Goal: Task Accomplishment & Management: Use online tool/utility

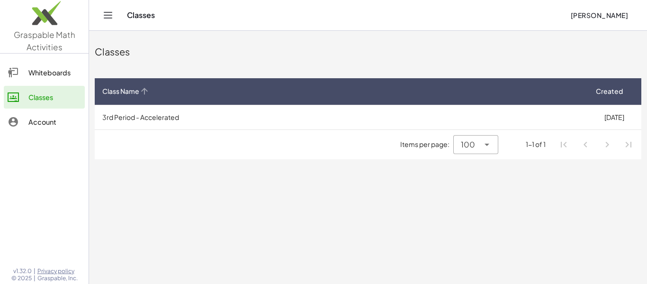
click at [319, 101] on th "Class Name" at bounding box center [341, 91] width 492 height 27
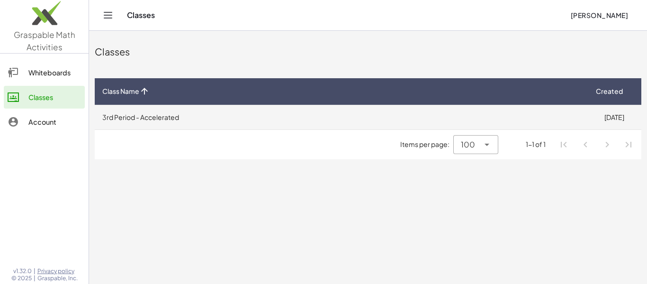
click at [326, 114] on td "3rd Period - Accelerated" at bounding box center [341, 117] width 492 height 25
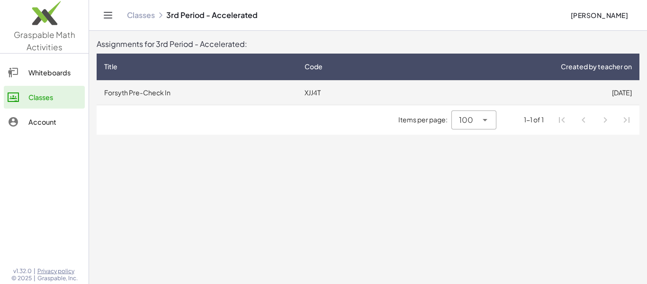
click at [327, 99] on td "XJJ4T" at bounding box center [350, 92] width 106 height 25
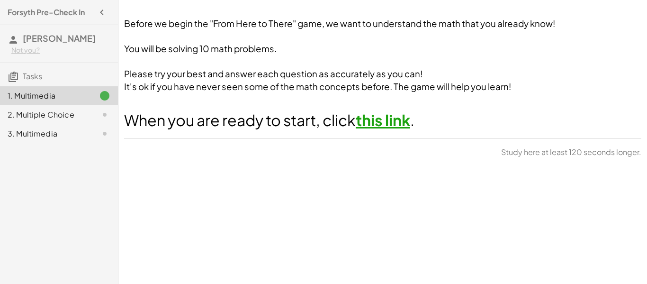
click at [373, 117] on link "this link" at bounding box center [383, 119] width 55 height 19
click at [7, 109] on div "2. Multiple Choice" at bounding box center [59, 114] width 118 height 19
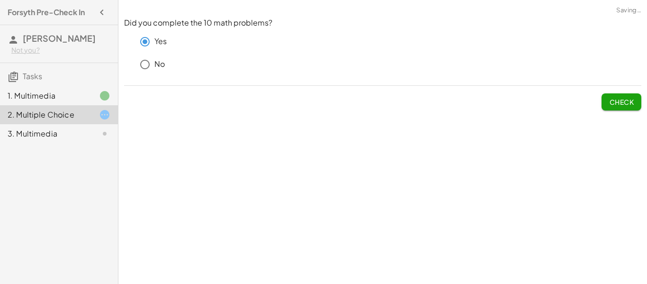
click at [629, 102] on span "Check" at bounding box center [621, 102] width 25 height 9
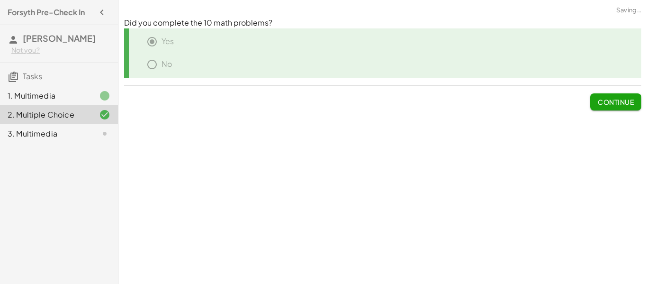
click at [629, 102] on span "Continue" at bounding box center [616, 102] width 36 height 9
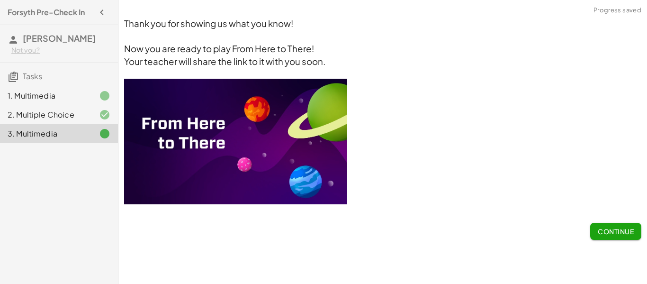
click at [621, 227] on span "Continue" at bounding box center [616, 231] width 36 height 9
